Goal: Task Accomplishment & Management: Use online tool/utility

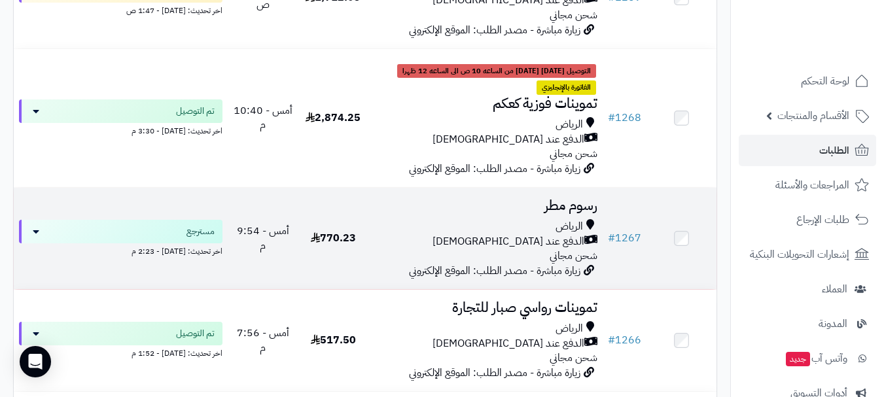
scroll to position [523, 0]
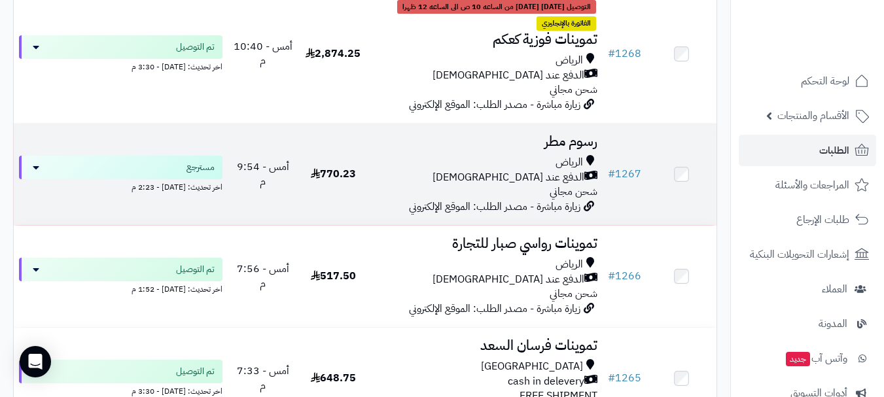
click at [418, 177] on div "الدفع عند [DEMOGRAPHIC_DATA]" at bounding box center [486, 177] width 224 height 15
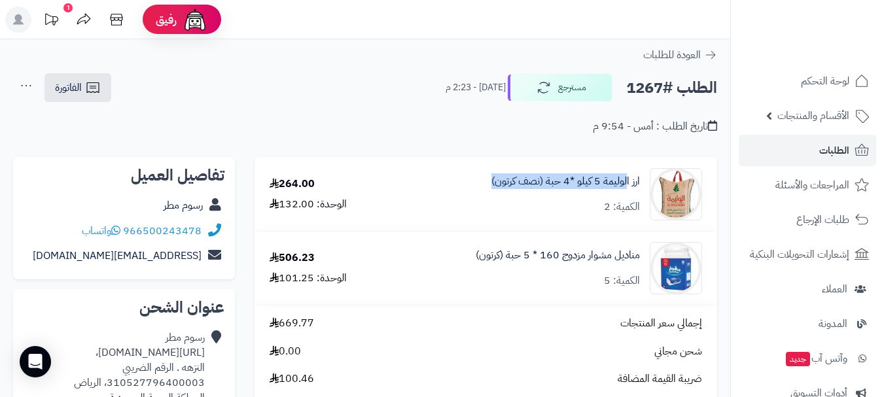
drag, startPoint x: 625, startPoint y: 190, endPoint x: 476, endPoint y: 178, distance: 149.0
click at [476, 178] on div "ارز الوليمة 5 كيلو *4 حبة (نصف كرتون) الكمية: 2" at bounding box center [554, 194] width 316 height 52
click at [361, 86] on div "الطلب #1267 مسترجع اليوم - 2:23 م الفاتورة طباعة الفاتورة إرسال الفاتورة إلى بر…" at bounding box center [365, 88] width 704 height 31
click at [352, 79] on div "الطلب #1267 مسترجع اليوم - 2:23 م الفاتورة طباعة الفاتورة إرسال الفاتورة إلى بر…" at bounding box center [365, 88] width 704 height 31
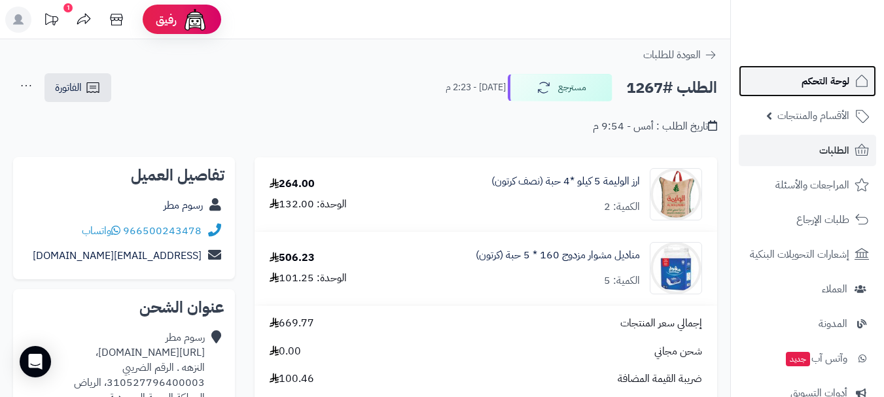
click at [826, 90] on link "لوحة التحكم" at bounding box center [807, 80] width 137 height 31
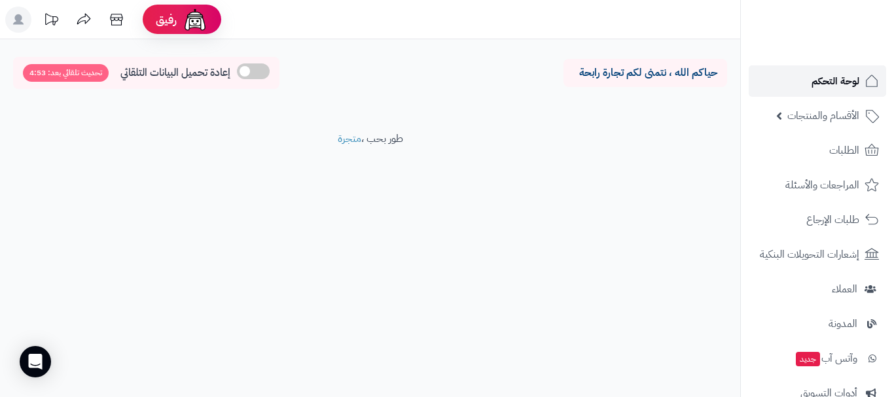
click at [802, 88] on link "لوحة التحكم" at bounding box center [817, 80] width 137 height 31
click at [845, 162] on link "الطلبات" at bounding box center [817, 150] width 137 height 31
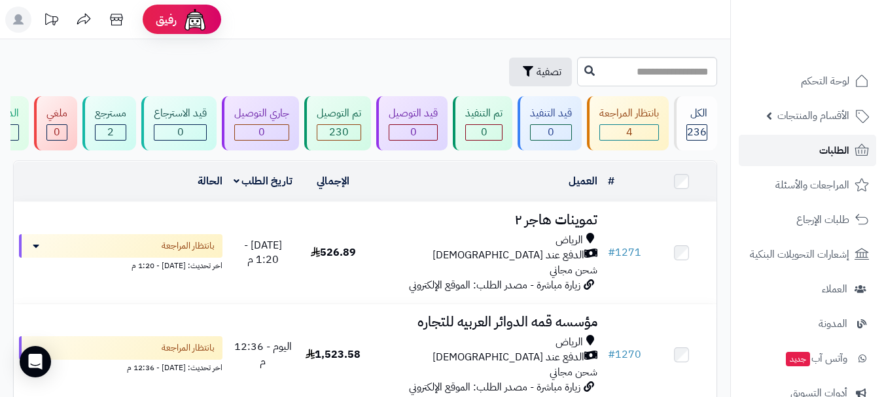
click at [805, 154] on link "الطلبات" at bounding box center [807, 150] width 137 height 31
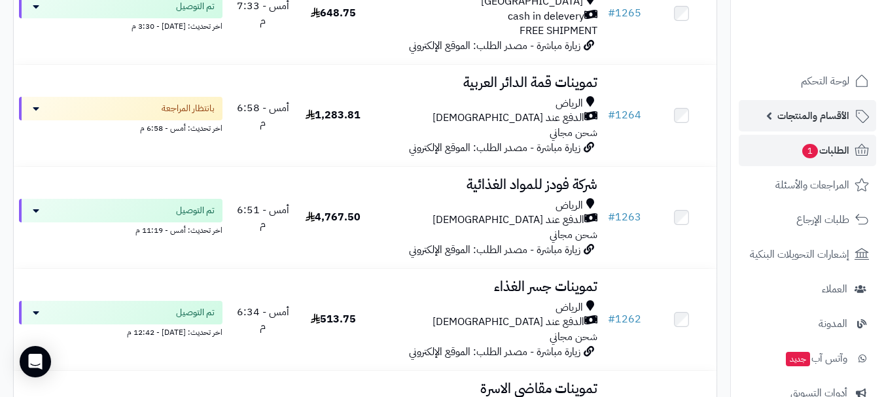
scroll to position [981, 0]
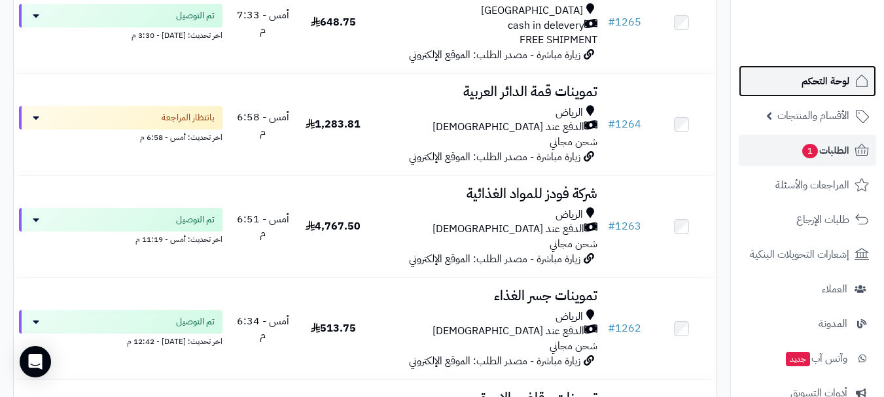
click at [841, 90] on link "لوحة التحكم" at bounding box center [807, 80] width 137 height 31
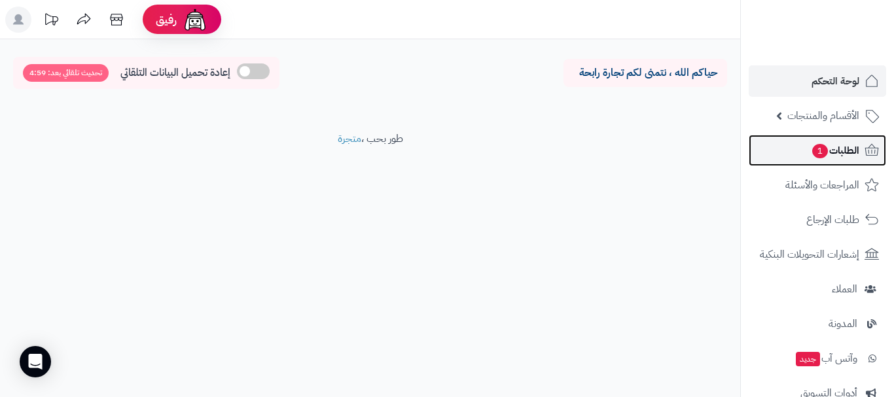
click at [805, 158] on link "الطلبات 1" at bounding box center [817, 150] width 137 height 31
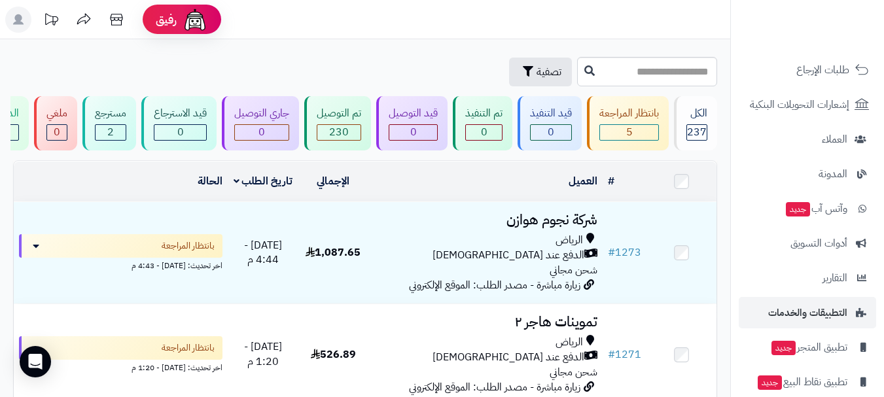
scroll to position [167, 0]
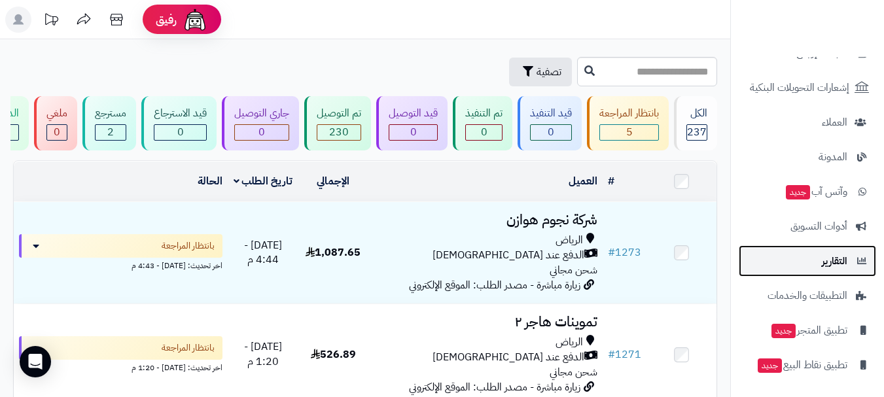
click at [828, 266] on span "التقارير" at bounding box center [835, 261] width 26 height 18
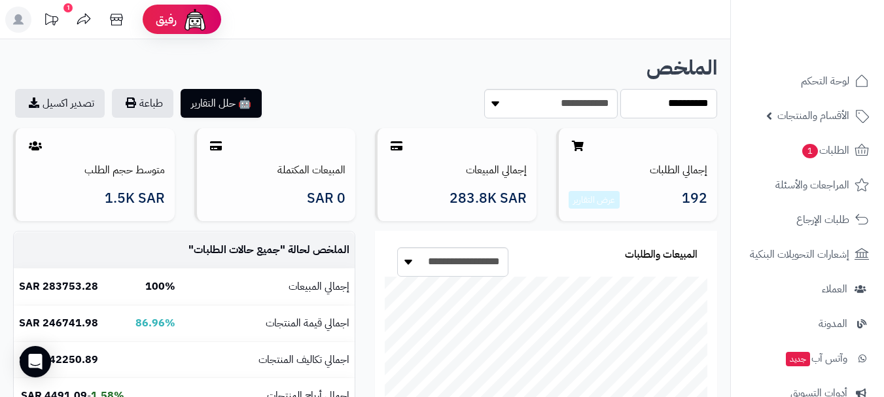
click at [654, 107] on select "**********" at bounding box center [668, 103] width 97 height 29
select select "******"
click at [620, 89] on select "**********" at bounding box center [668, 103] width 97 height 29
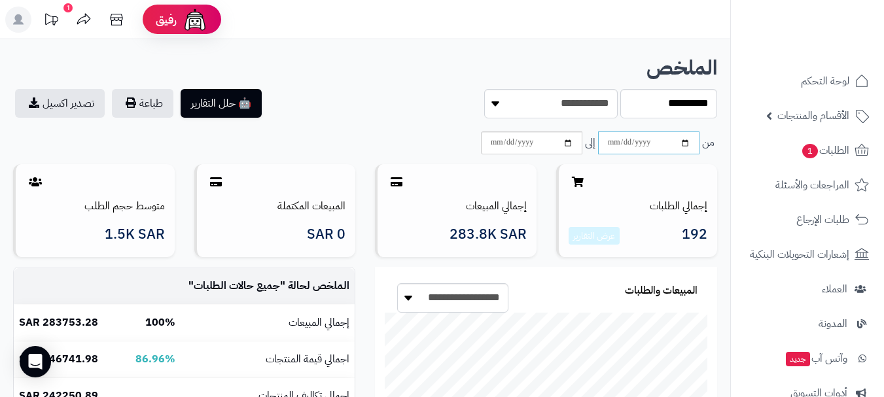
click at [654, 145] on input "date" at bounding box center [648, 143] width 101 height 23
click at [682, 147] on input "date" at bounding box center [648, 143] width 101 height 23
type input "**********"
click at [545, 149] on input "date" at bounding box center [531, 143] width 101 height 23
click at [570, 141] on input "date" at bounding box center [531, 143] width 101 height 23
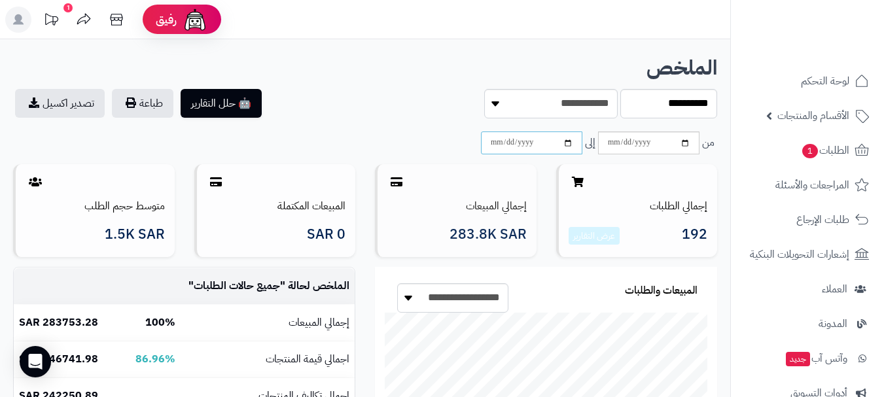
type input "**********"
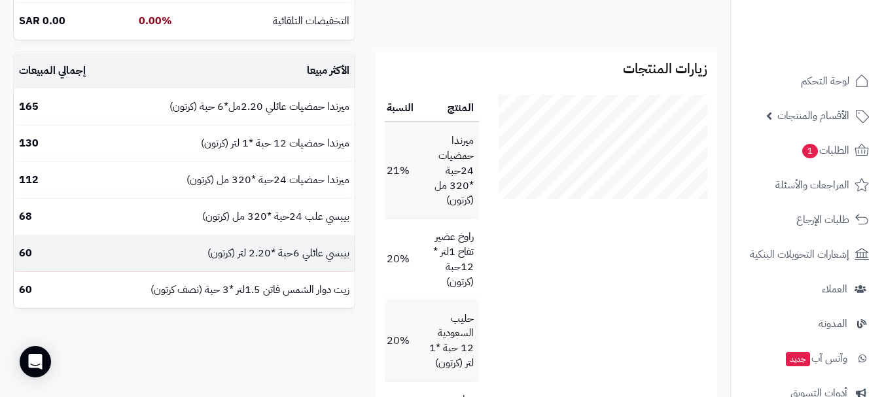
scroll to position [589, 0]
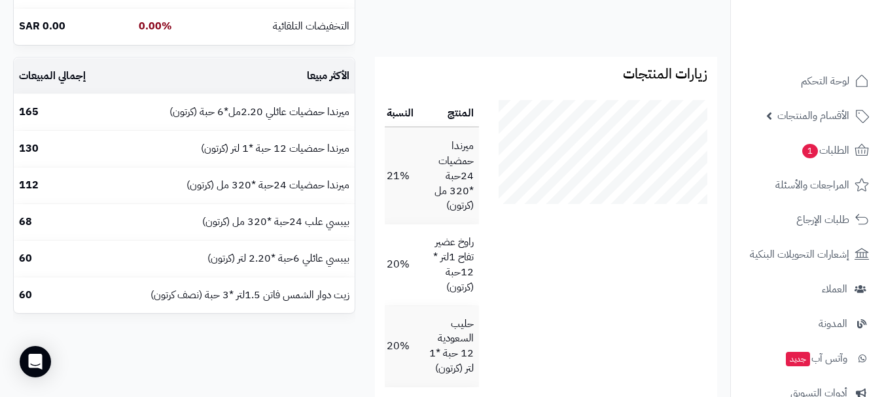
click at [281, 81] on td "الأكثر مبيعا" at bounding box center [229, 76] width 249 height 36
click at [48, 78] on td "إجمالي المبيعات" at bounding box center [60, 76] width 92 height 36
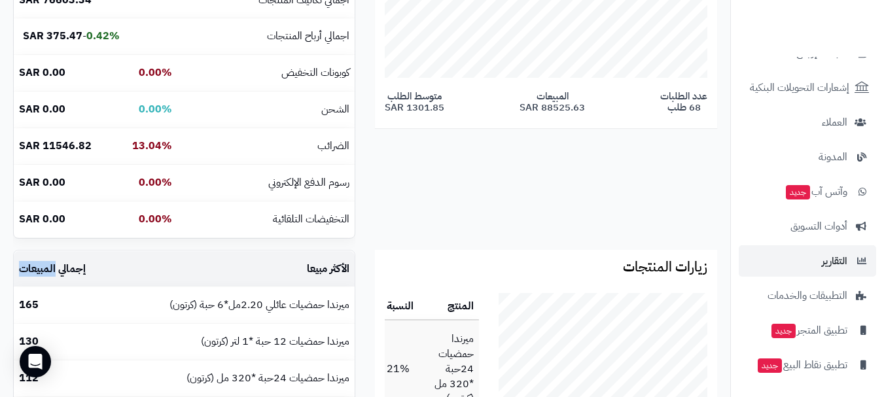
scroll to position [393, 0]
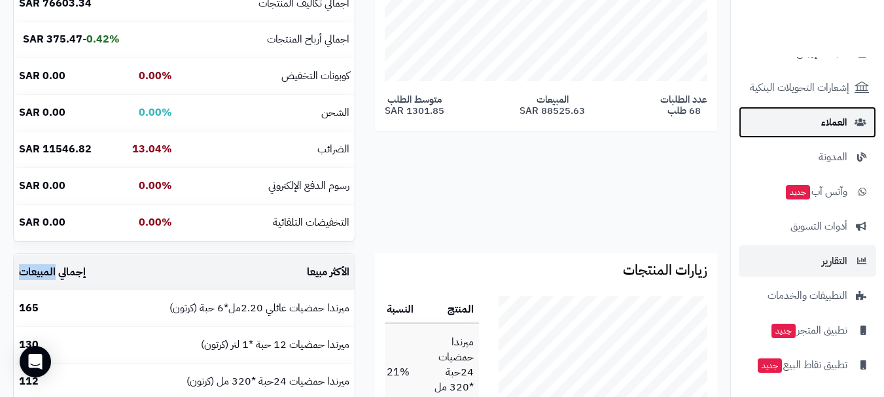
click at [842, 125] on span "العملاء" at bounding box center [834, 122] width 26 height 18
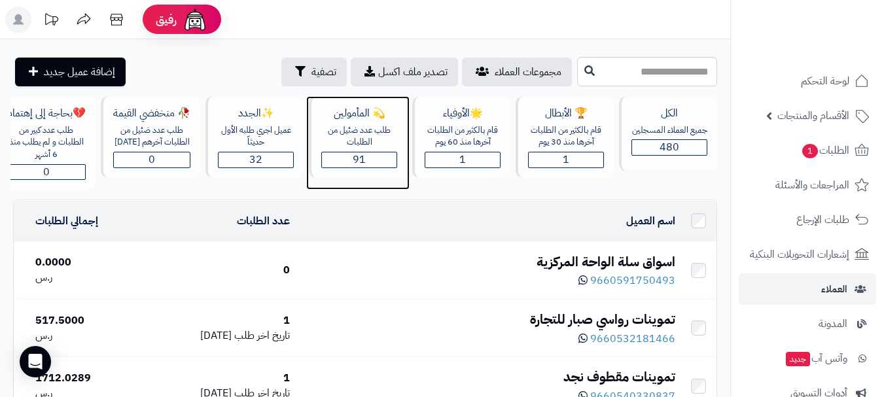
click at [355, 164] on span "91" at bounding box center [359, 160] width 13 height 16
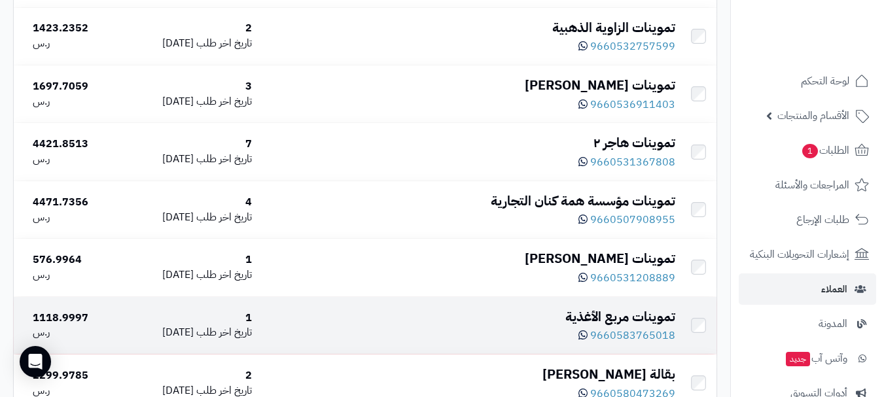
scroll to position [785, 0]
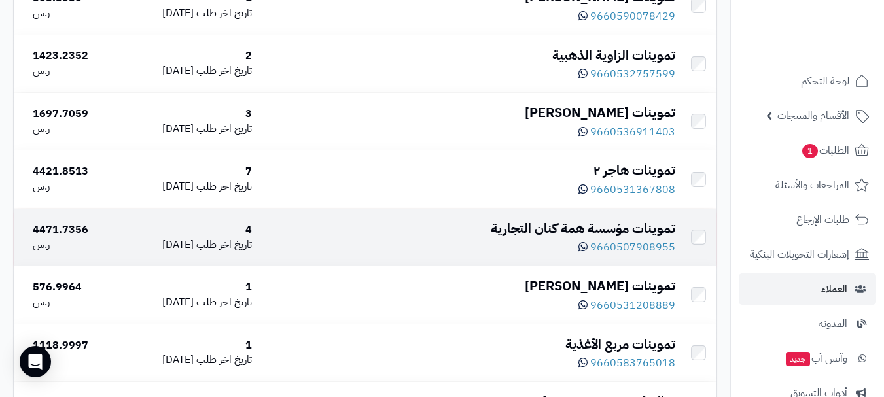
click at [292, 238] on div "تموينات مؤسسة همة كنان التجارية" at bounding box center [468, 228] width 413 height 19
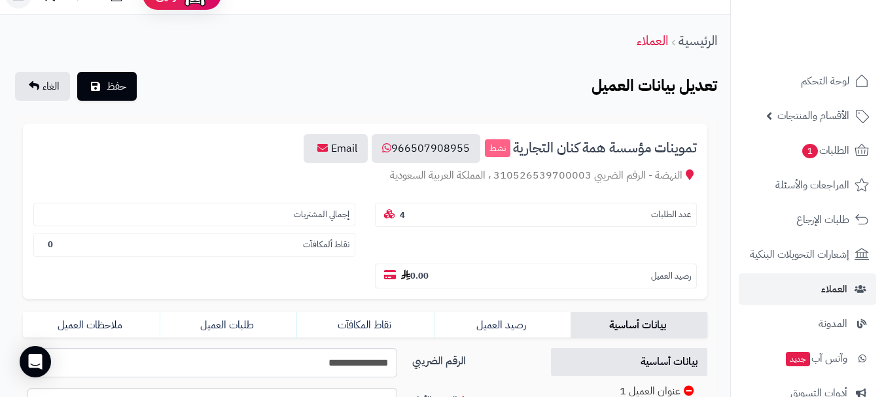
scroll to position [22, 0]
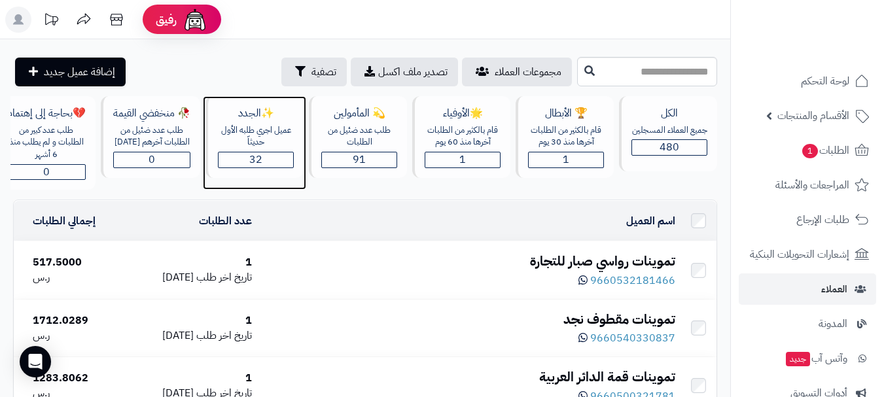
click at [245, 158] on div "32" at bounding box center [256, 159] width 75 height 15
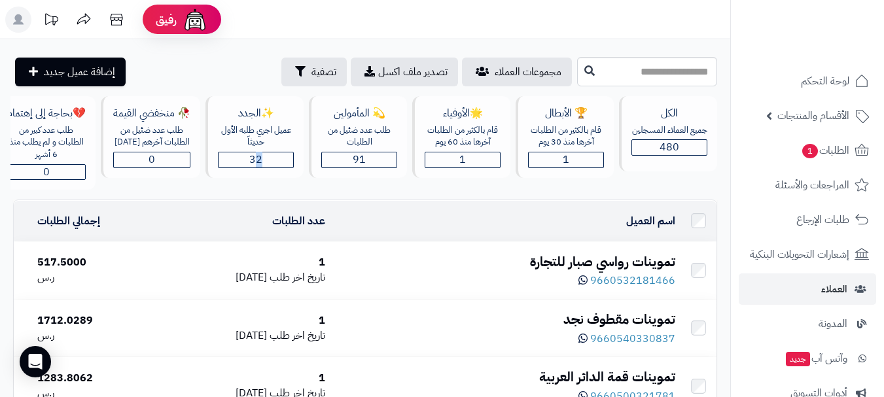
click at [258, 190] on div "الكل جميع العملاء المسجلين 480 🏆 الأبطال قام بالكثير من الطلبات آخرها منذ 30 يو…" at bounding box center [364, 143] width 709 height 94
click at [560, 142] on div "قام بالكثير من الطلبات آخرها منذ 30 يوم" at bounding box center [566, 136] width 76 height 24
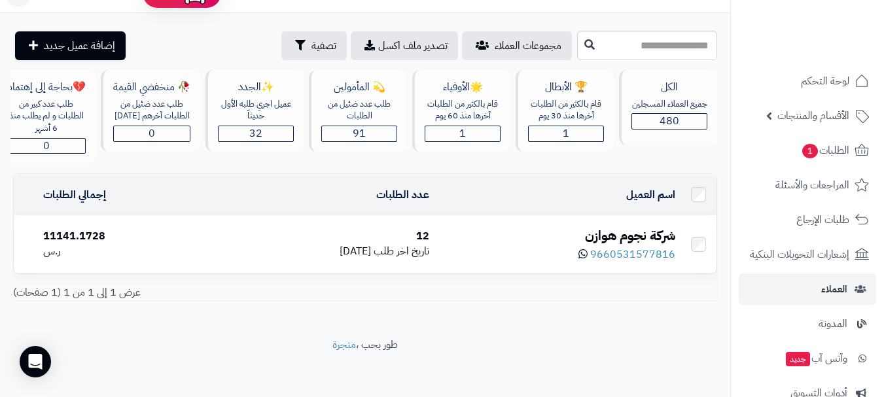
scroll to position [40, 0]
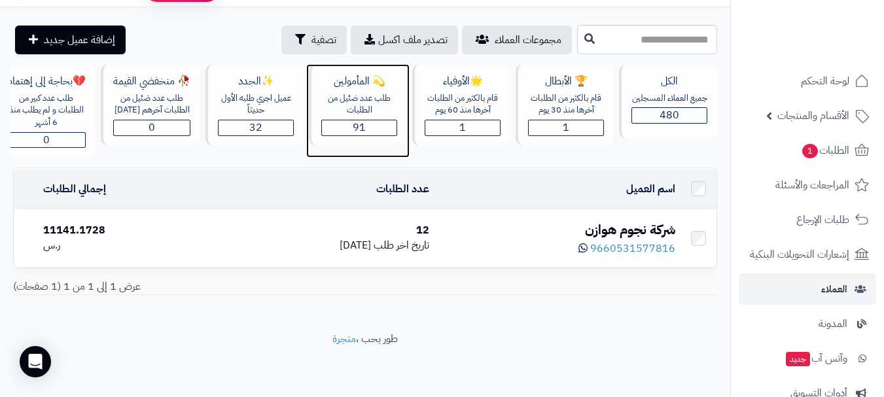
click at [351, 123] on div "91" at bounding box center [359, 127] width 75 height 15
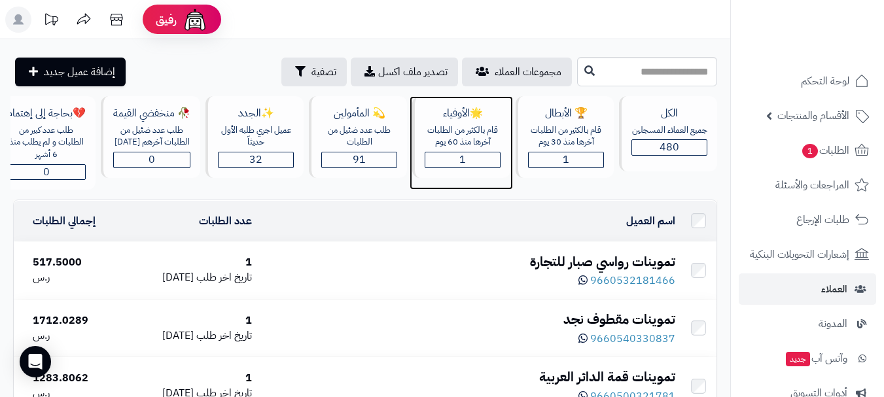
click at [461, 139] on div "قام بالكثير من الطلبات آخرها منذ 60 يوم" at bounding box center [463, 136] width 76 height 24
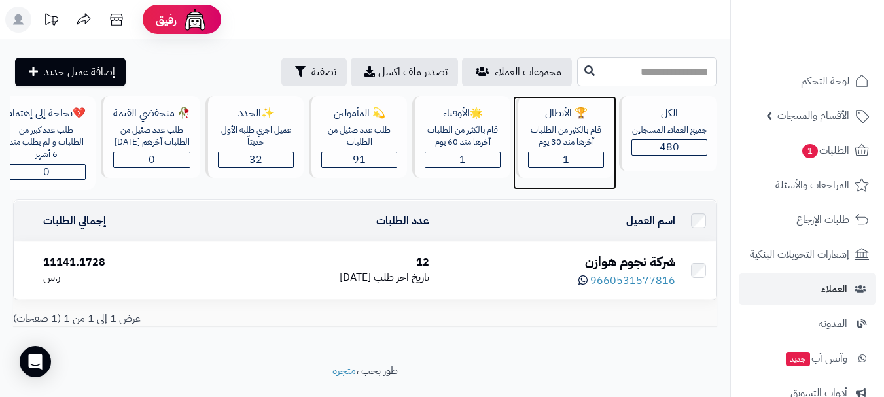
click at [550, 149] on div "🏆 الأبطال قام بالكثير من الطلبات آخرها [DATE] 1" at bounding box center [565, 137] width 98 height 82
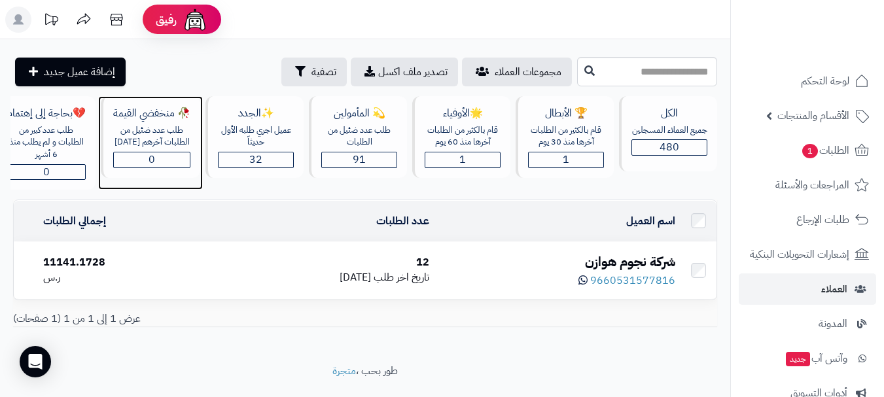
click at [152, 141] on div "طلب عدد ضئيل من الطلبات آخرهم [DATE]" at bounding box center [151, 136] width 77 height 24
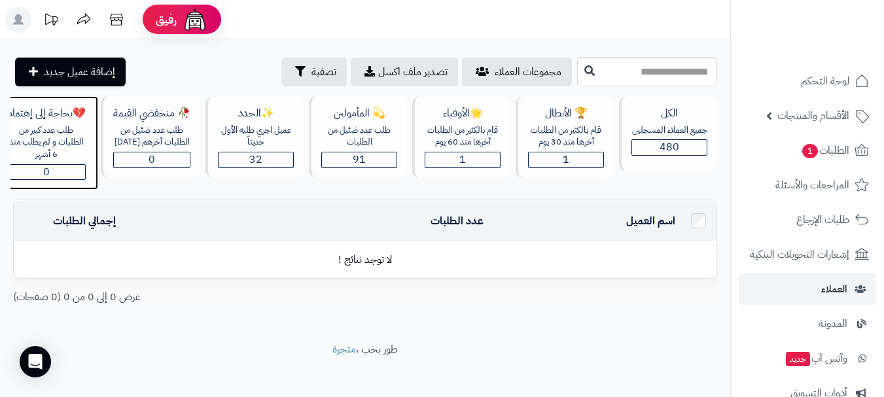
click at [52, 145] on div "طلب عدد كبير من الطلبات و لم يطلب منذ 6 أشهر" at bounding box center [46, 142] width 79 height 37
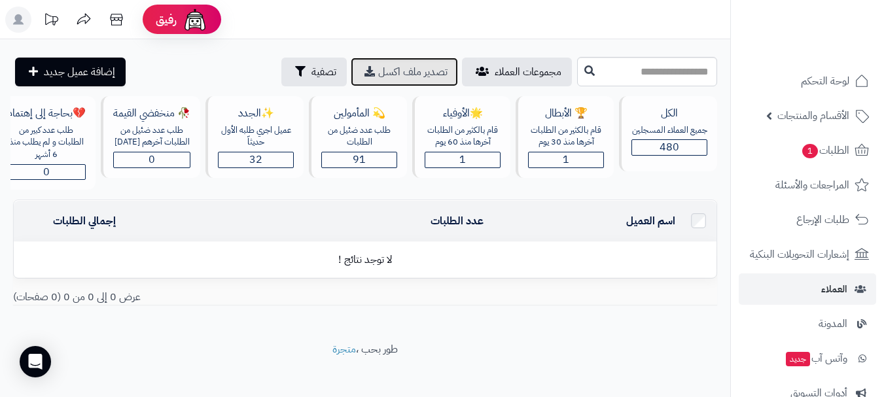
click at [364, 76] on icon at bounding box center [369, 71] width 10 height 10
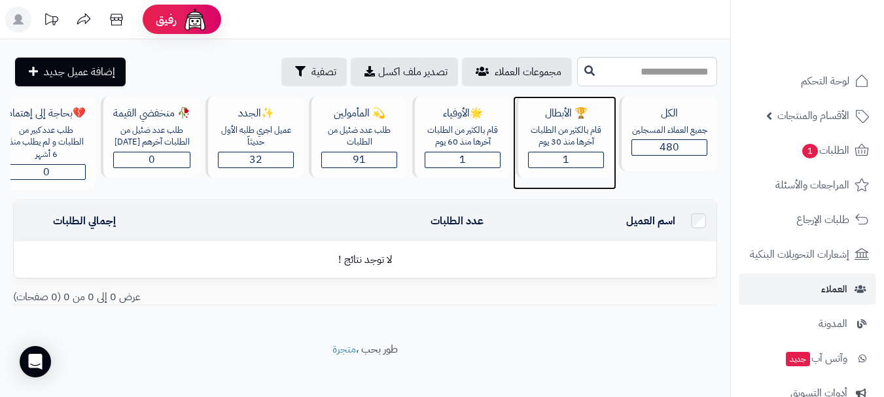
click at [573, 136] on div "قام بالكثير من الطلبات آخرها منذ 30 يوم" at bounding box center [566, 136] width 76 height 24
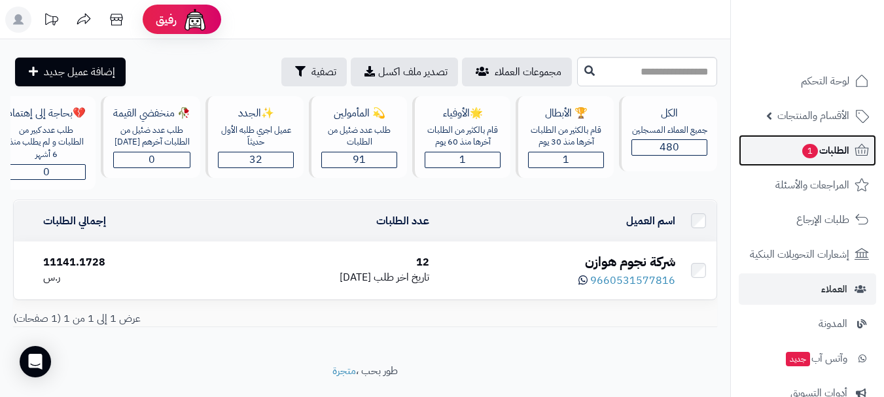
click at [830, 159] on span "الطلبات 1" at bounding box center [825, 150] width 48 height 18
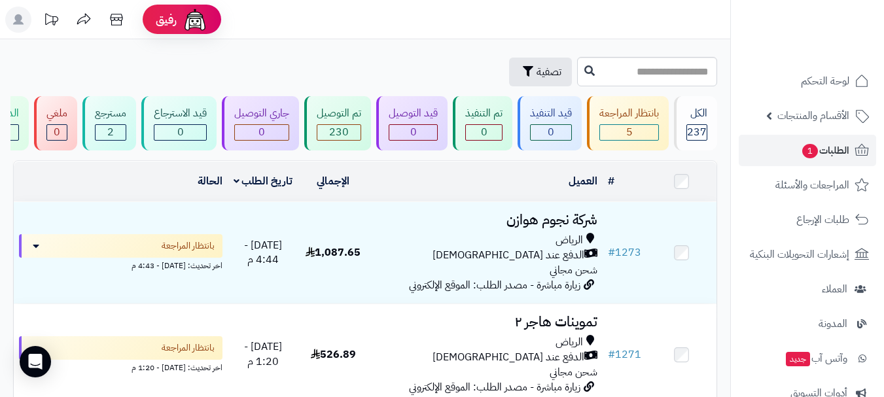
drag, startPoint x: 392, startPoint y: 67, endPoint x: 67, endPoint y: 71, distance: 325.2
click at [55, 65] on div "تصفية" at bounding box center [293, 72] width 561 height 29
click at [523, 75] on icon "button" at bounding box center [528, 70] width 10 height 10
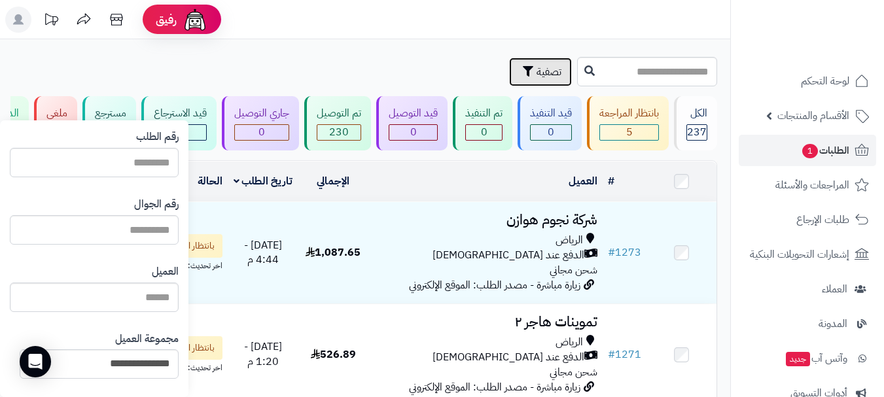
scroll to position [131, 0]
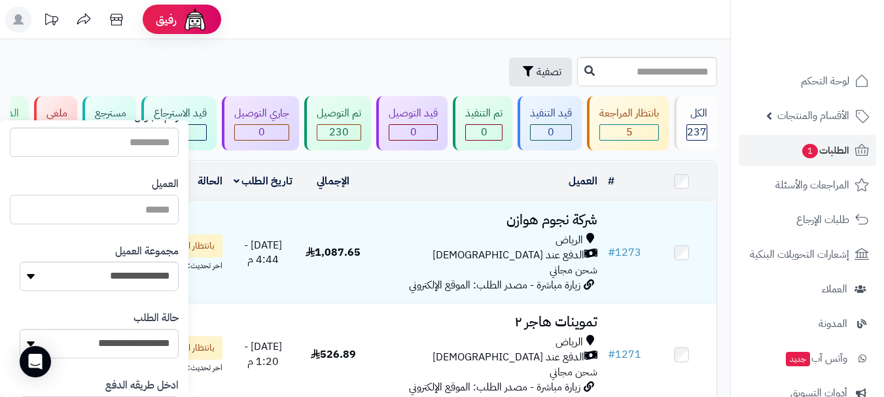
click at [140, 213] on input "العميل" at bounding box center [94, 209] width 169 height 29
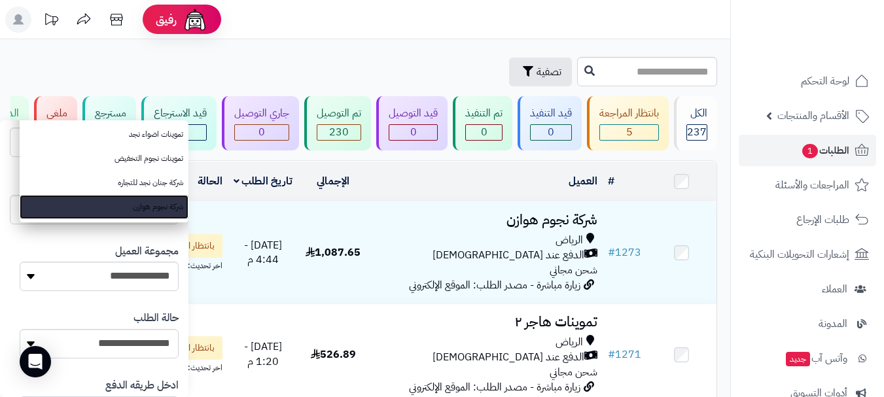
click at [140, 217] on link "شركة نجوم هوازن" at bounding box center [104, 207] width 169 height 24
type input "**********"
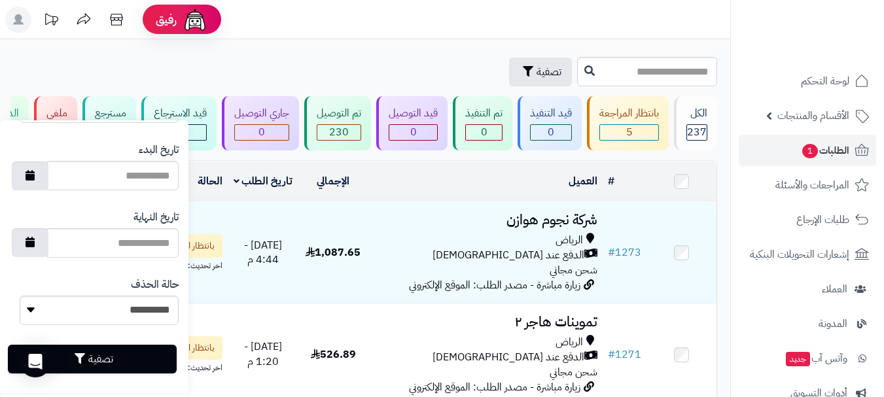
scroll to position [777, 0]
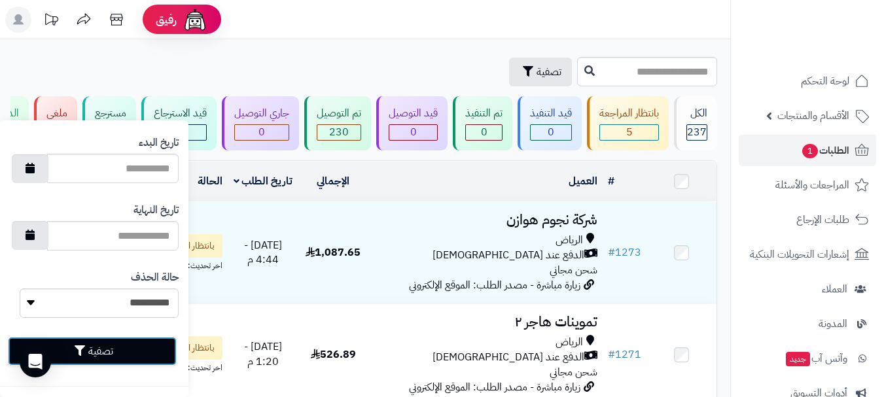
click at [113, 349] on button "تصفية" at bounding box center [92, 351] width 169 height 29
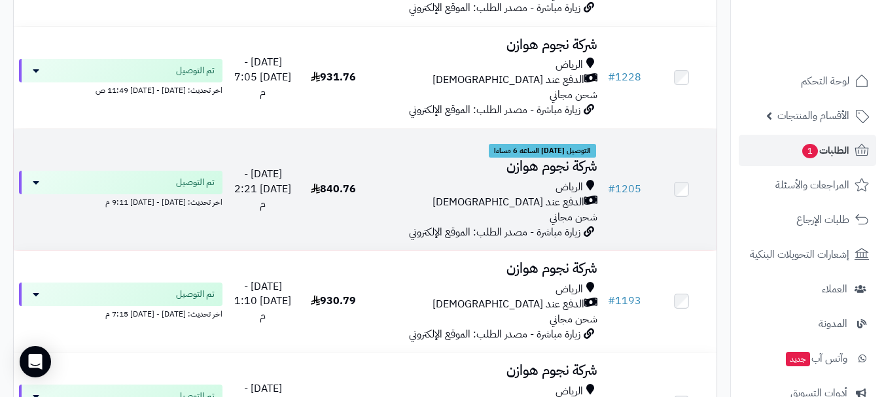
scroll to position [589, 0]
